Goal: Check status: Check status

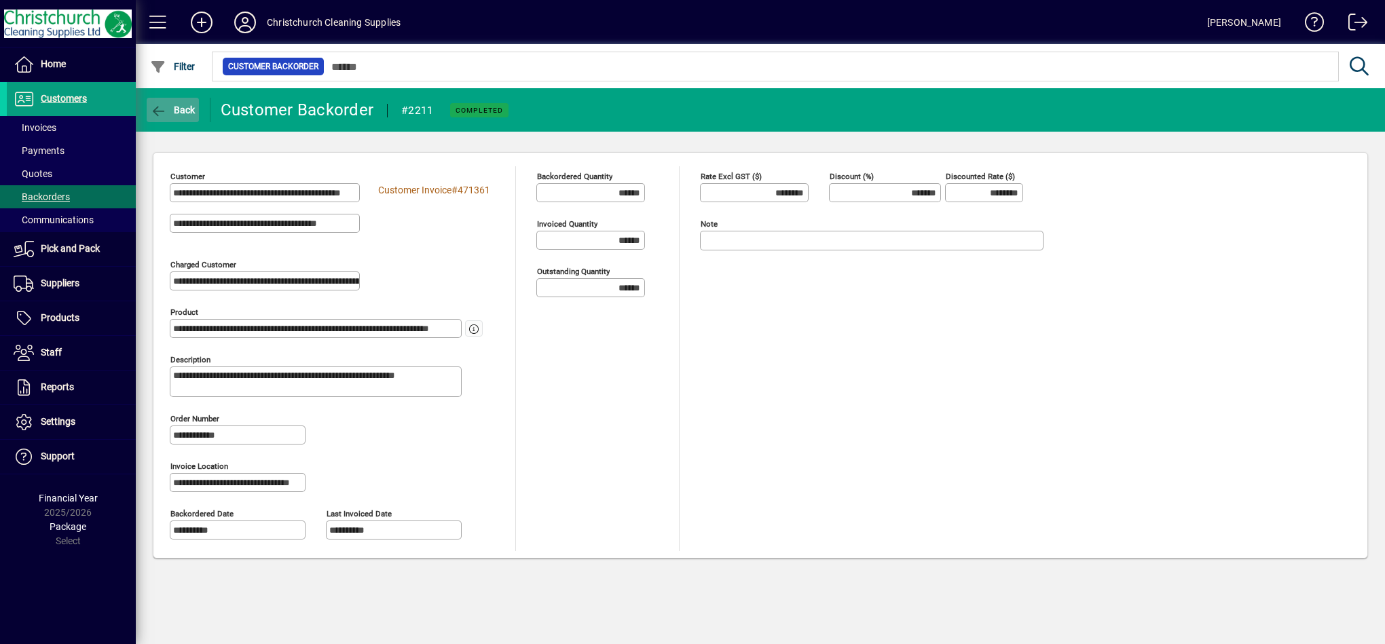
click at [175, 107] on span "Back" at bounding box center [172, 110] width 45 height 11
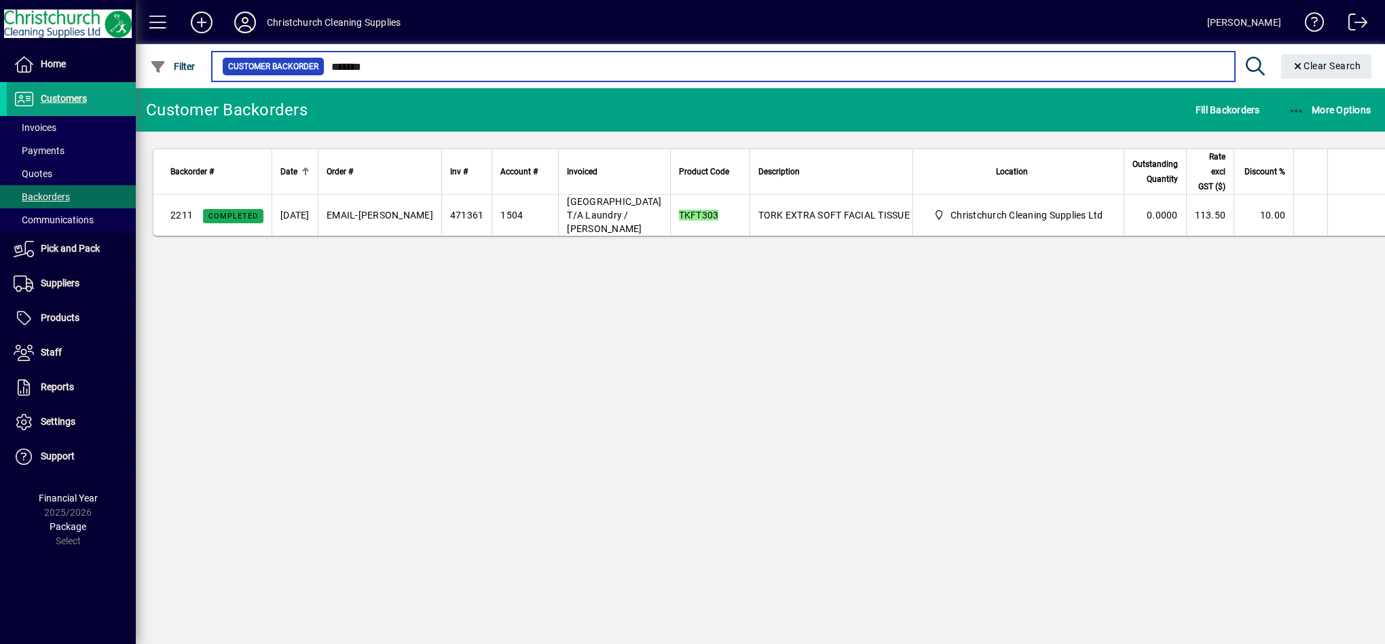
drag, startPoint x: 382, startPoint y: 60, endPoint x: 363, endPoint y: 60, distance: 18.3
click at [367, 61] on input "*******" at bounding box center [775, 66] width 900 height 19
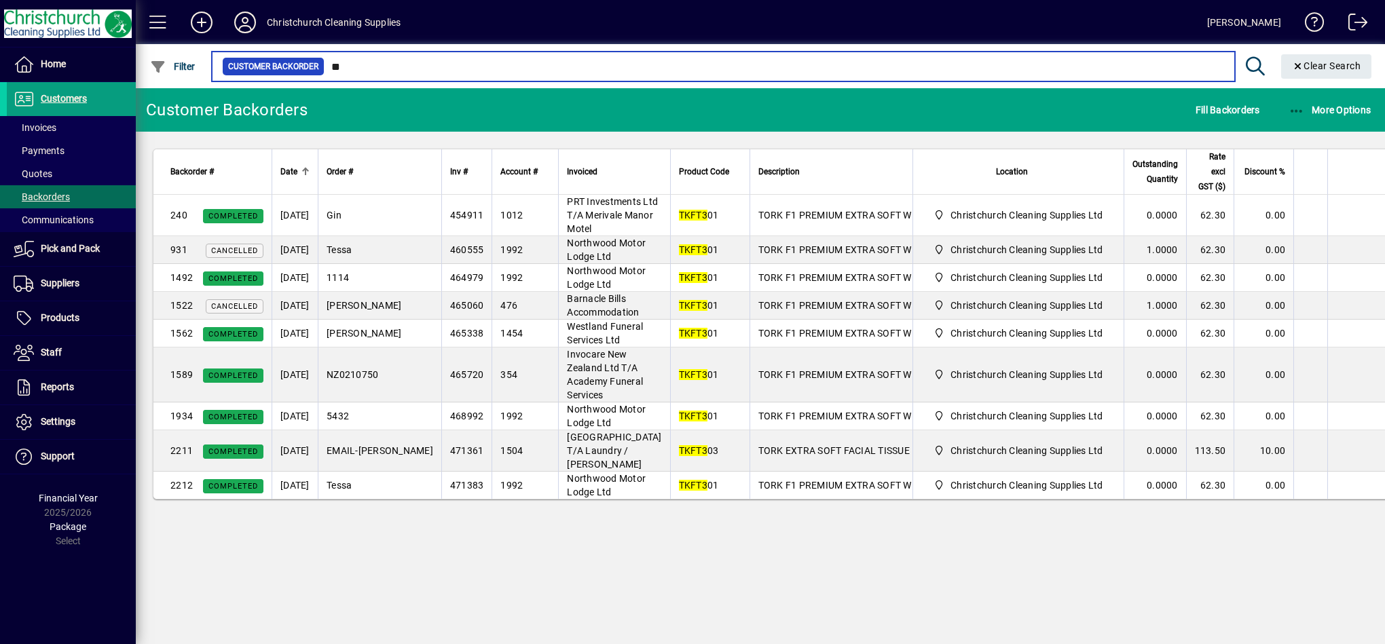
type input "*"
